Goal: Find specific page/section: Find specific page/section

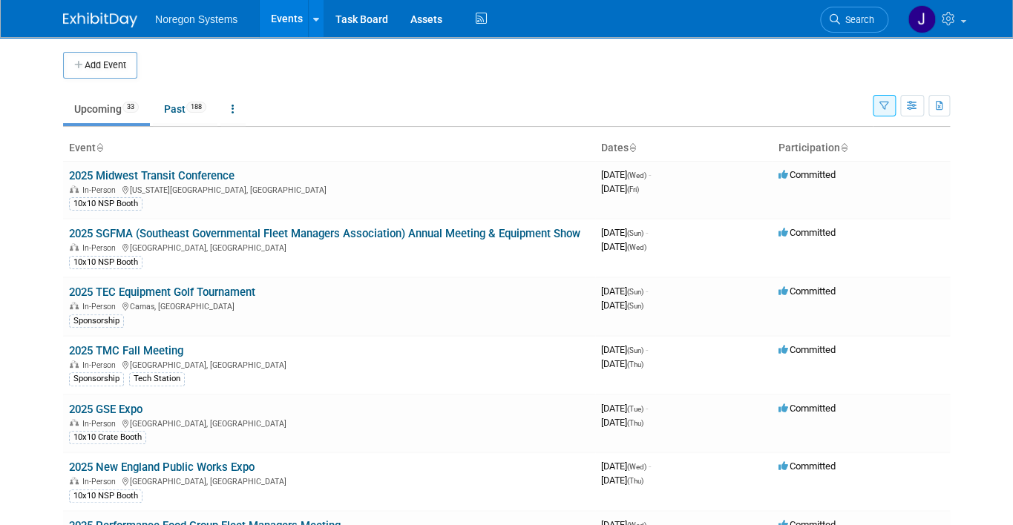
click at [982, 0] on div "Noregon Systems Events Add Event Bulk Upload Events Shareable Event Boards Rece…" at bounding box center [506, 19] width 1013 height 38
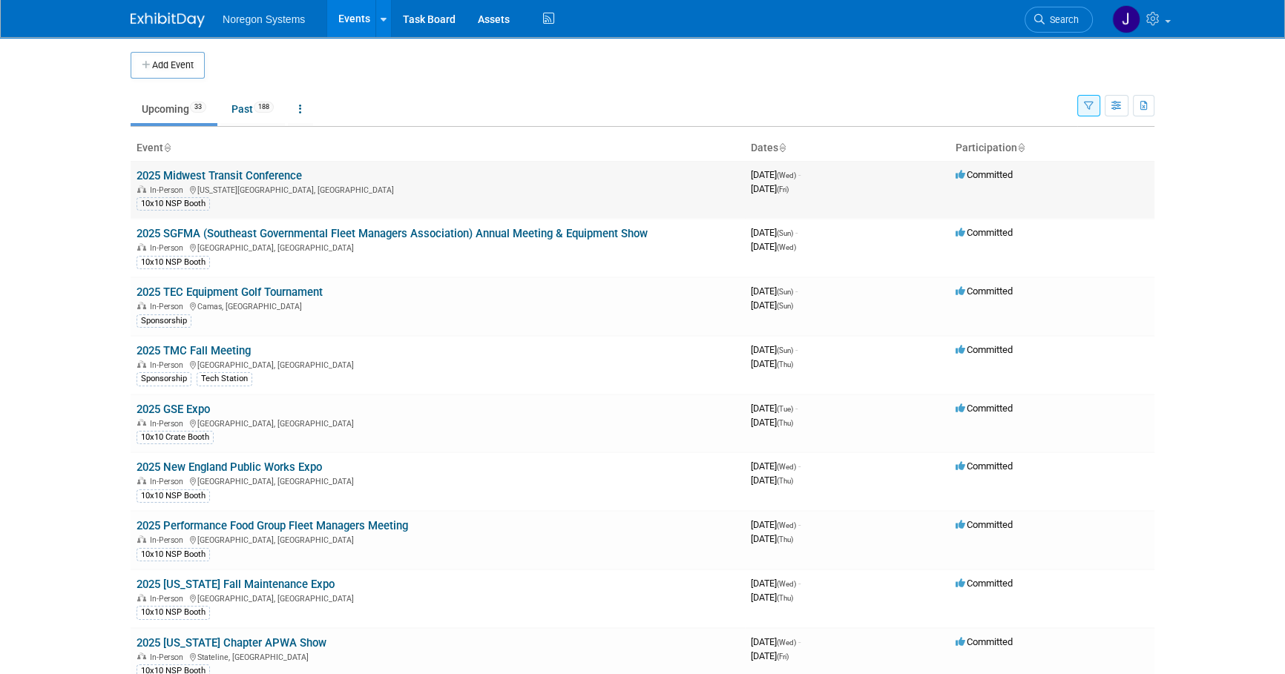
click at [237, 172] on link "2025 Midwest Transit Conference" at bounding box center [219, 175] width 165 height 13
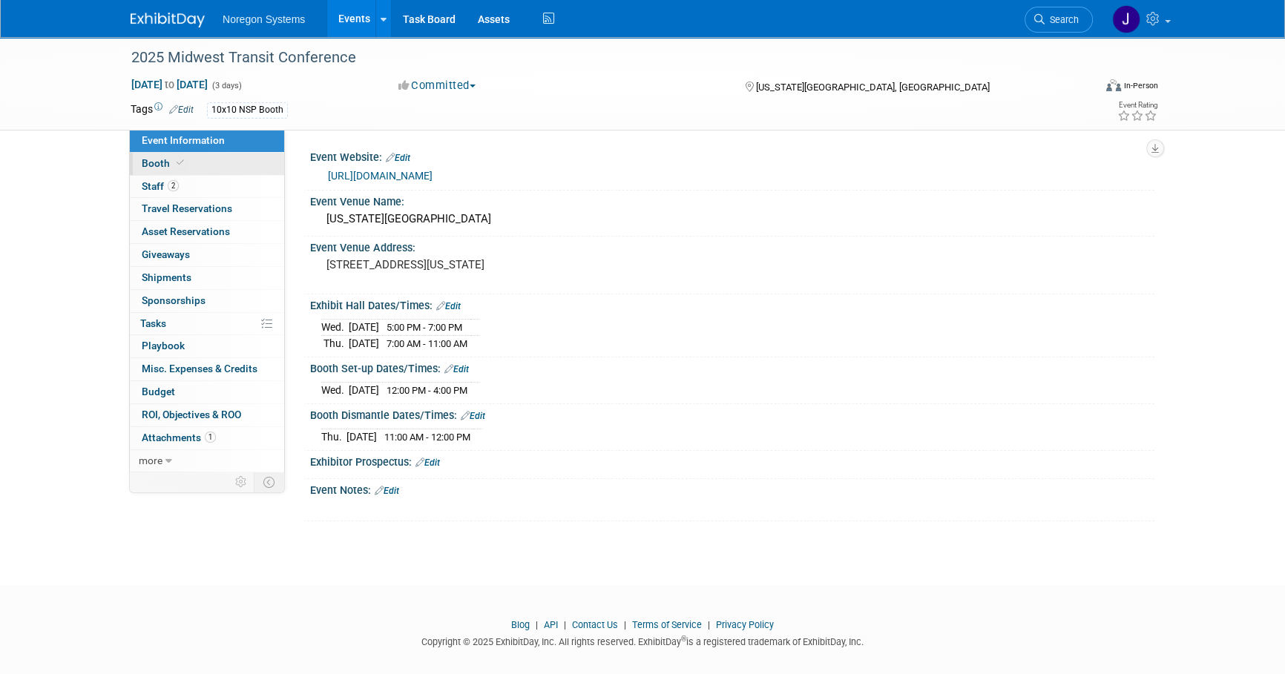
click at [170, 149] on link "Event Information" at bounding box center [207, 141] width 154 height 22
click at [174, 171] on link "Booth" at bounding box center [207, 164] width 154 height 22
